Goal: Information Seeking & Learning: Learn about a topic

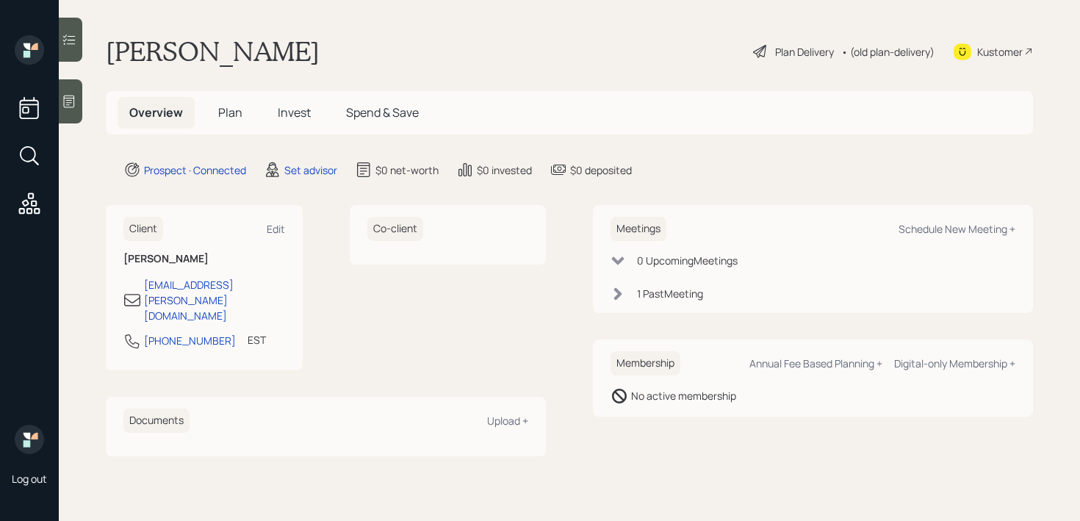
click at [73, 110] on div at bounding box center [71, 101] width 24 height 44
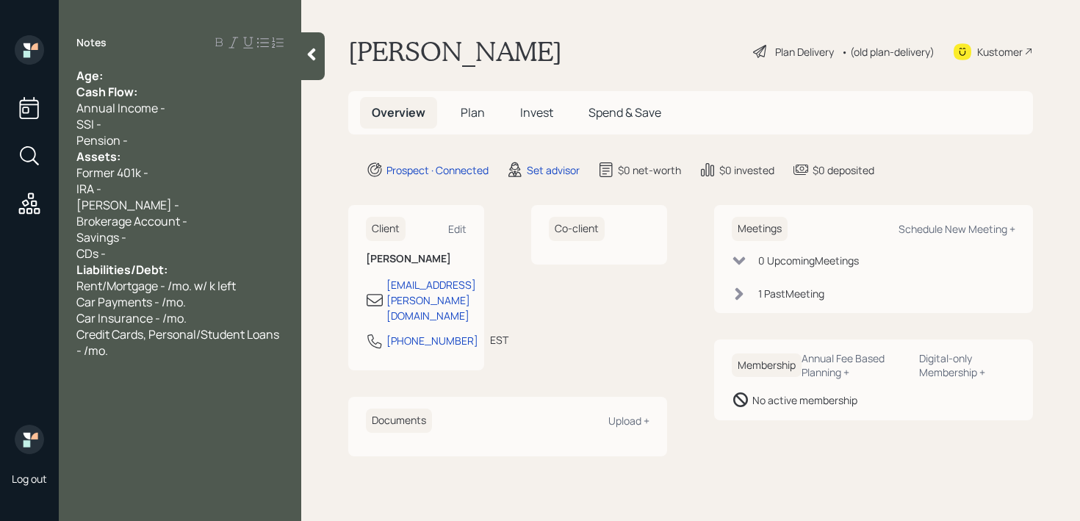
click at [200, 68] on div "Age:" at bounding box center [179, 76] width 207 height 16
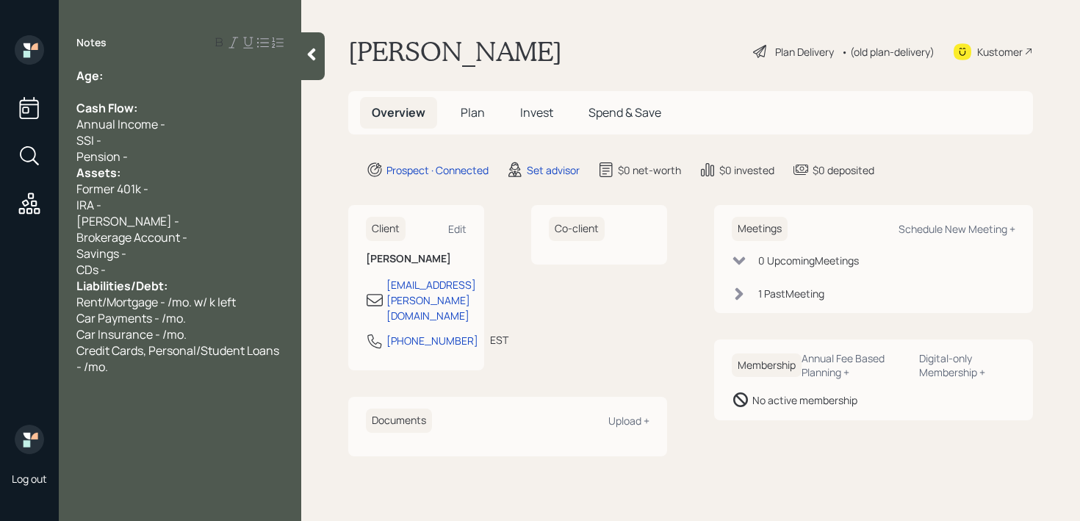
click at [174, 157] on div "Pension -" at bounding box center [179, 156] width 207 height 16
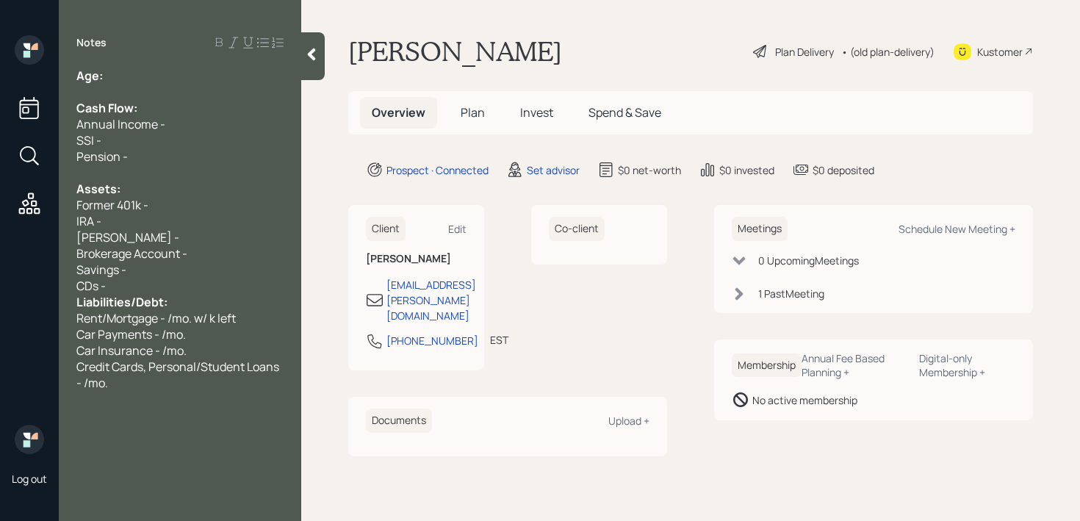
click at [158, 290] on div "CDs -" at bounding box center [179, 286] width 207 height 16
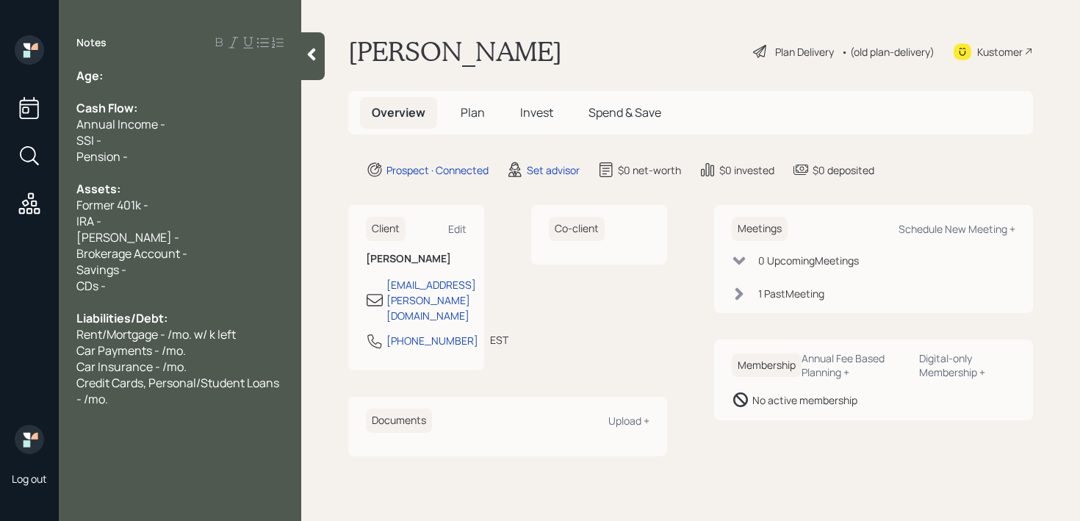
click at [166, 258] on span "Brokerage Account -" at bounding box center [131, 253] width 111 height 16
click at [166, 260] on span "Brokerage Account -" at bounding box center [131, 253] width 111 height 16
click at [166, 267] on div "Savings -" at bounding box center [179, 270] width 207 height 16
click at [158, 68] on div "Age:" at bounding box center [179, 76] width 207 height 16
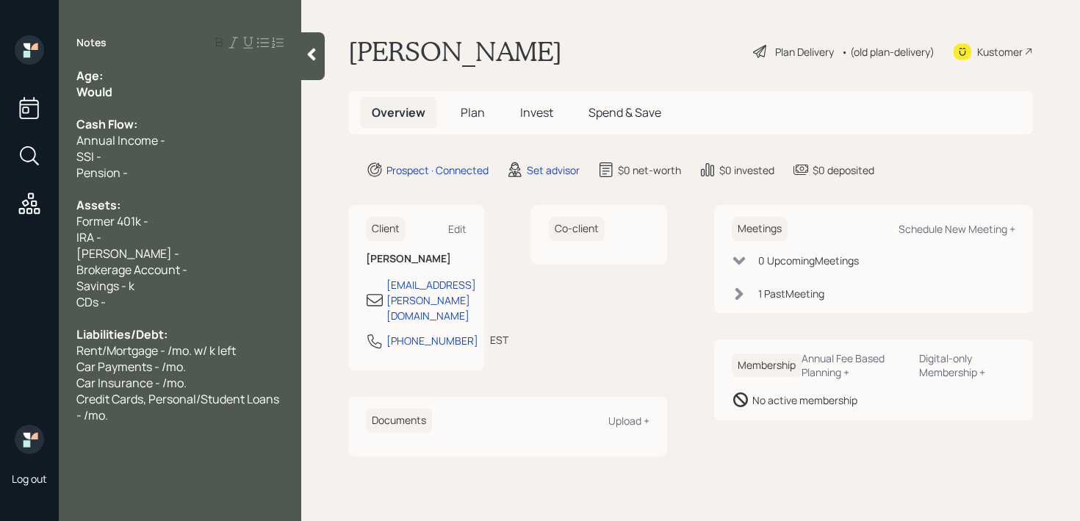
drag, startPoint x: 122, startPoint y: 91, endPoint x: 0, endPoint y: 91, distance: 122.0
click at [0, 91] on div "Log out Notes Age: Would Cash Flow: Annual Income - SSI - Pension - Assets: For…" at bounding box center [540, 260] width 1080 height 521
click at [82, 85] on span "Would" at bounding box center [93, 92] width 34 height 16
click at [136, 85] on div "Would" at bounding box center [179, 92] width 207 height 16
click at [174, 221] on div "Former 401k -" at bounding box center [179, 221] width 207 height 16
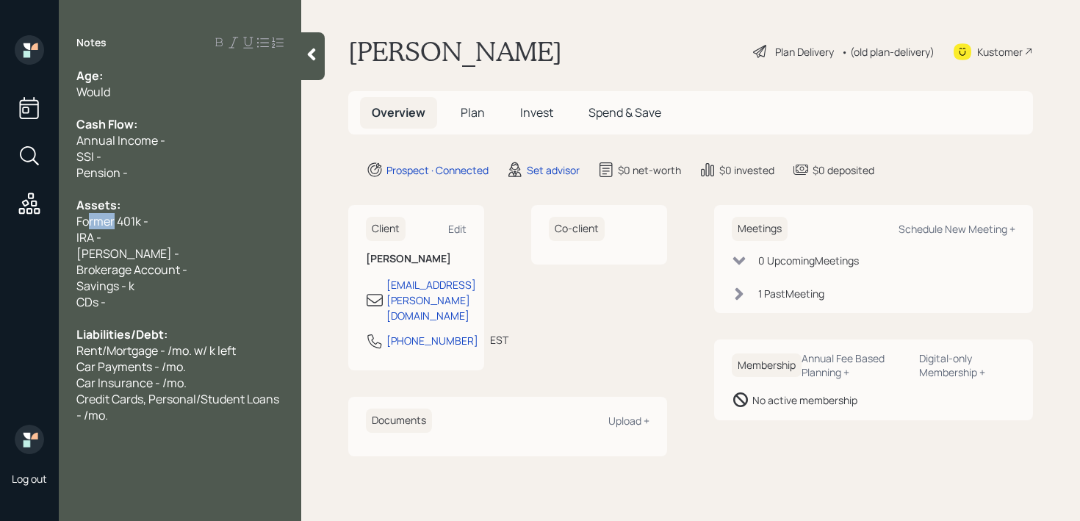
drag, startPoint x: 113, startPoint y: 219, endPoint x: 0, endPoint y: 219, distance: 113.2
click at [0, 219] on div "Log out Notes Age: Would Cash Flow: Annual Income - SSI - Pension - Assets: For…" at bounding box center [540, 260] width 1080 height 521
click at [130, 288] on span "Savings - k" at bounding box center [105, 286] width 58 height 16
click at [179, 290] on div "Savings - 30k-40k" at bounding box center [179, 286] width 207 height 16
drag, startPoint x: 205, startPoint y: 270, endPoint x: 18, endPoint y: 270, distance: 186.6
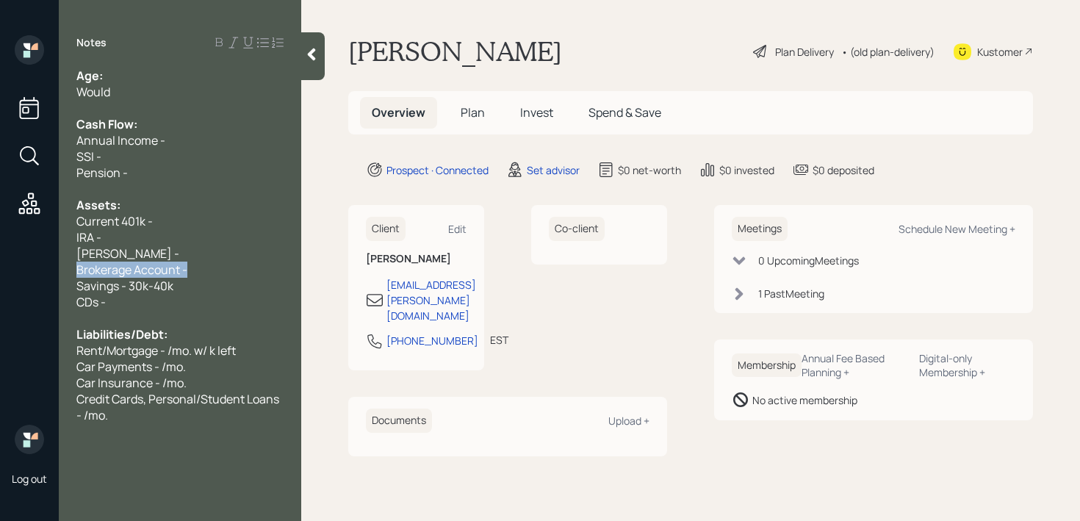
click at [18, 270] on div "Log out Notes Age: Would Cash Flow: Annual Income - SSI - Pension - Assets: Cur…" at bounding box center [540, 260] width 1080 height 521
click at [90, 255] on span "[PERSON_NAME] -" at bounding box center [127, 253] width 103 height 16
drag, startPoint x: 134, startPoint y: 251, endPoint x: 93, endPoint y: 247, distance: 42.0
click at [93, 247] on div "[PERSON_NAME] -" at bounding box center [179, 253] width 207 height 16
click at [195, 235] on div "IRA -" at bounding box center [179, 237] width 207 height 16
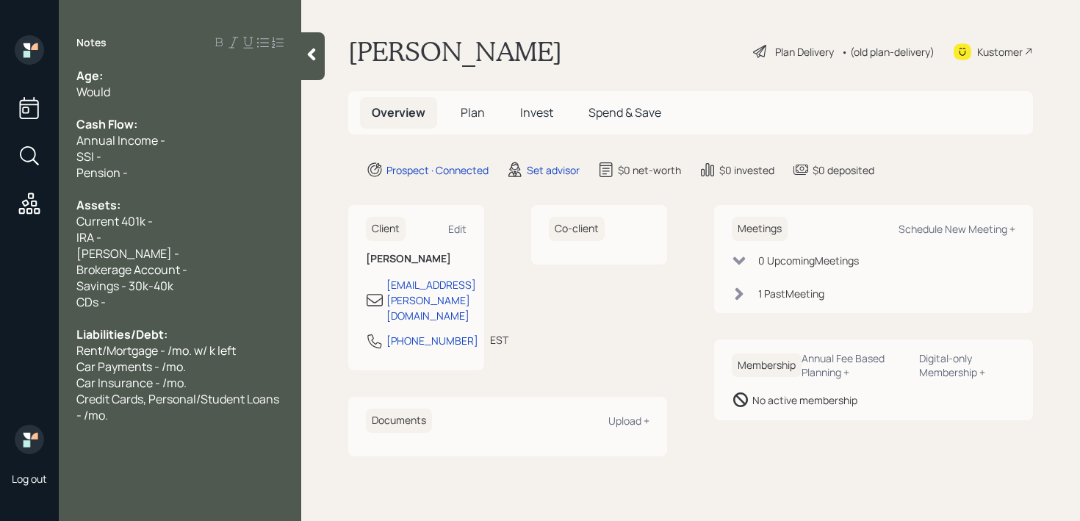
click at [205, 207] on div "Assets:" at bounding box center [179, 205] width 207 height 16
drag, startPoint x: 134, startPoint y: 253, endPoint x: 57, endPoint y: 235, distance: 78.4
click at [57, 235] on div "Log out Notes Age: Would Cash Flow: Annual Income - SSI - Pension - Assets: Cur…" at bounding box center [540, 260] width 1080 height 521
click at [101, 233] on span "IRA -" at bounding box center [88, 237] width 25 height 16
click at [114, 233] on div "IRA -" at bounding box center [179, 237] width 207 height 16
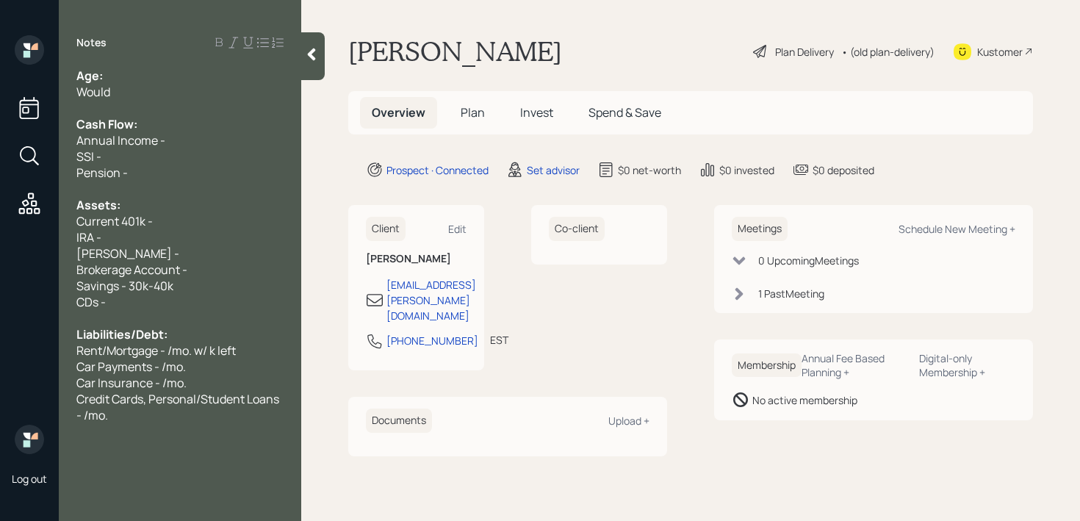
drag, startPoint x: 117, startPoint y: 242, endPoint x: 0, endPoint y: 242, distance: 116.8
click at [0, 242] on div "Log out Notes Age: Would Cash Flow: Annual Income - SSI - Pension - Assets: Cur…" at bounding box center [540, 260] width 1080 height 521
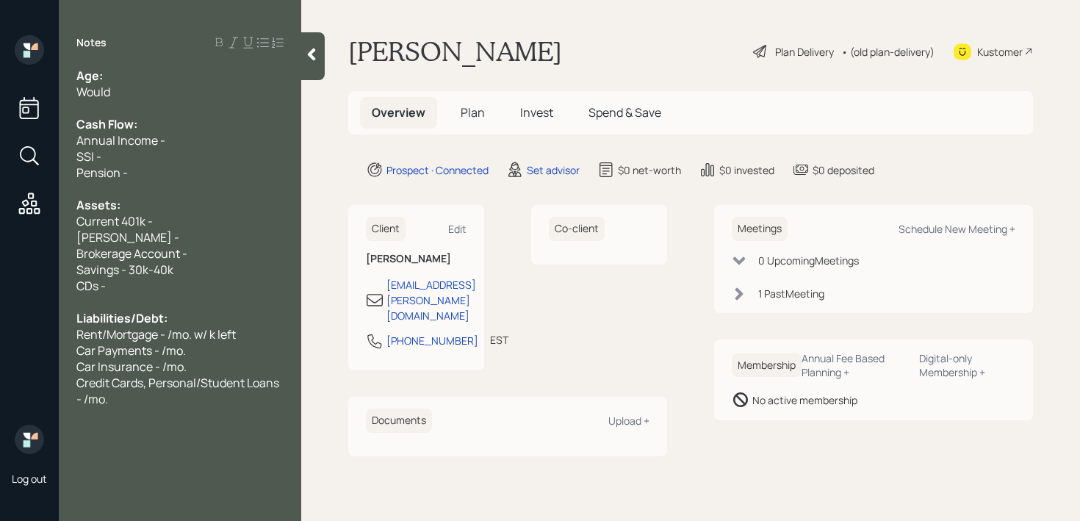
click at [182, 239] on div "[PERSON_NAME] -" at bounding box center [179, 237] width 207 height 16
